Goal: Find specific page/section: Find specific page/section

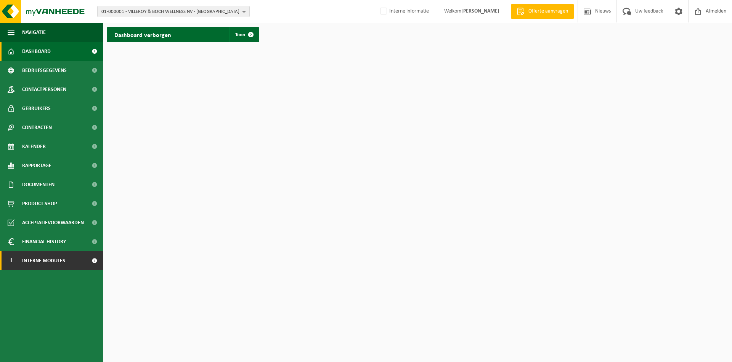
click at [35, 268] on span "Interne modules" at bounding box center [43, 261] width 43 height 19
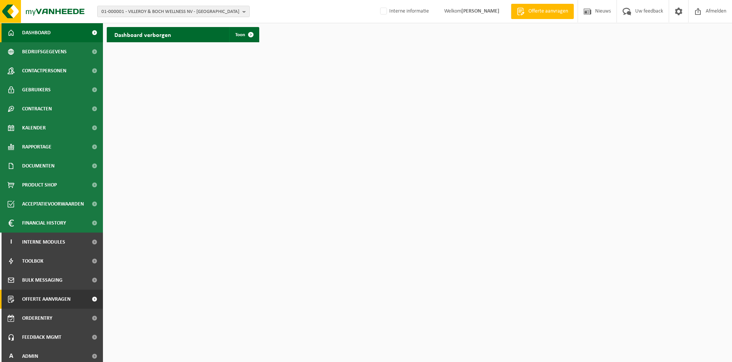
scroll to position [22, 0]
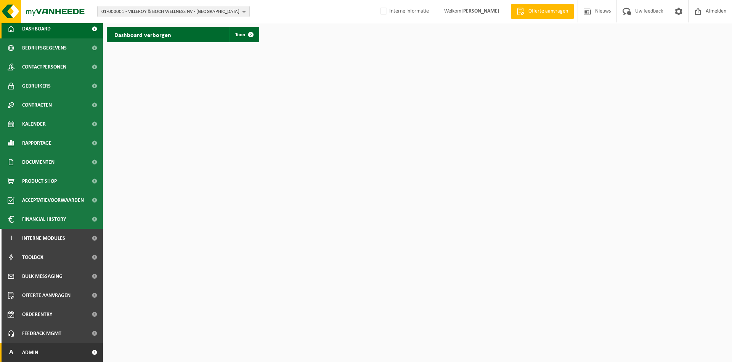
click at [34, 356] on span "Admin" at bounding box center [30, 352] width 16 height 19
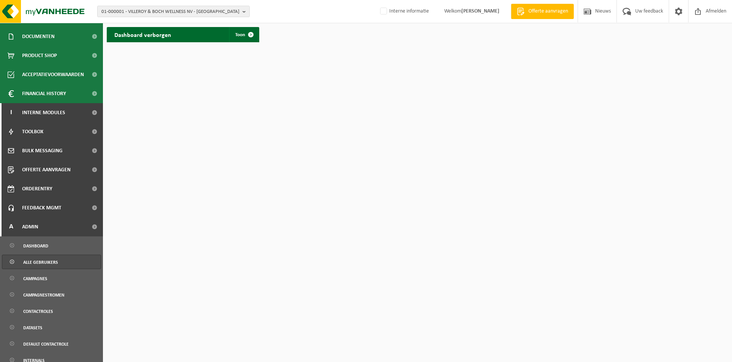
click at [46, 260] on span "Alle gebruikers" at bounding box center [40, 262] width 35 height 14
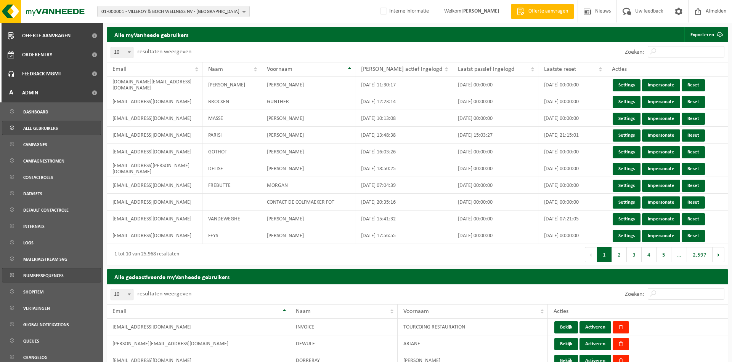
scroll to position [287, 0]
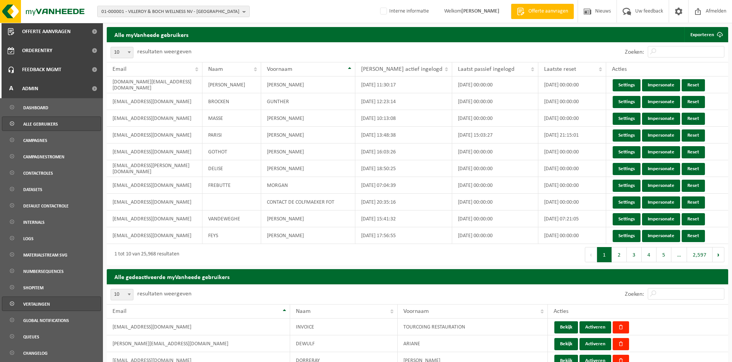
click at [28, 305] on span "Vertalingen" at bounding box center [36, 304] width 27 height 14
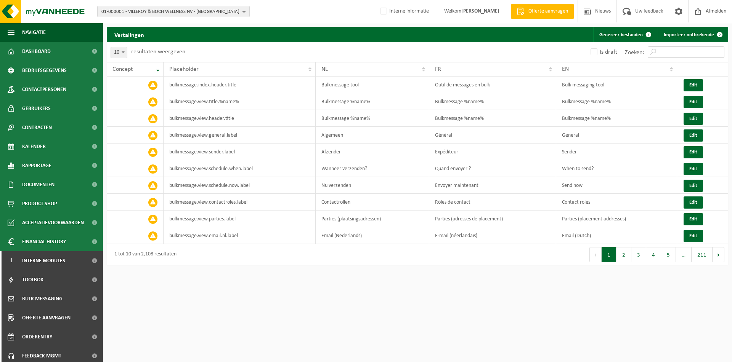
click at [671, 53] on input "Zoeken:" at bounding box center [685, 51] width 77 height 11
paste input "admin.user.all.buttons.impersonate"
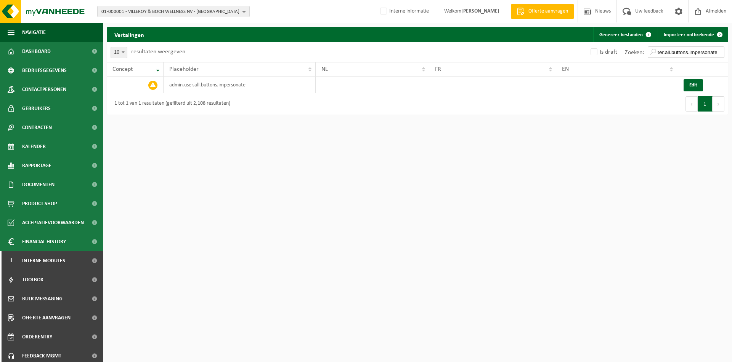
click at [672, 54] on input "admin.user.all.buttons.impersonate" at bounding box center [685, 51] width 77 height 11
drag, startPoint x: 665, startPoint y: 53, endPoint x: 874, endPoint y: 57, distance: 208.9
click at [724, 57] on input "admin.user.all.buttons.impersonate" at bounding box center [685, 51] width 77 height 11
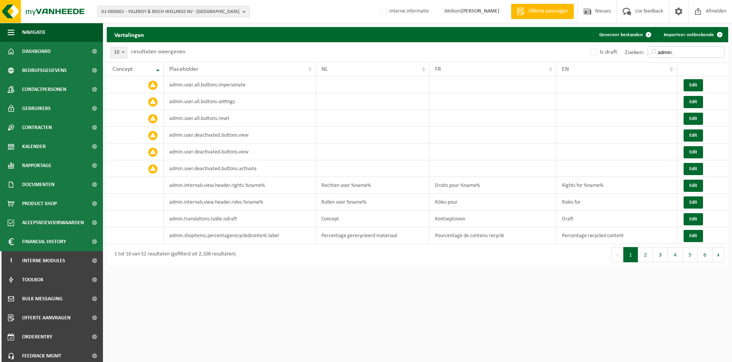
type input "admin."
